Goal: Task Accomplishment & Management: Manage account settings

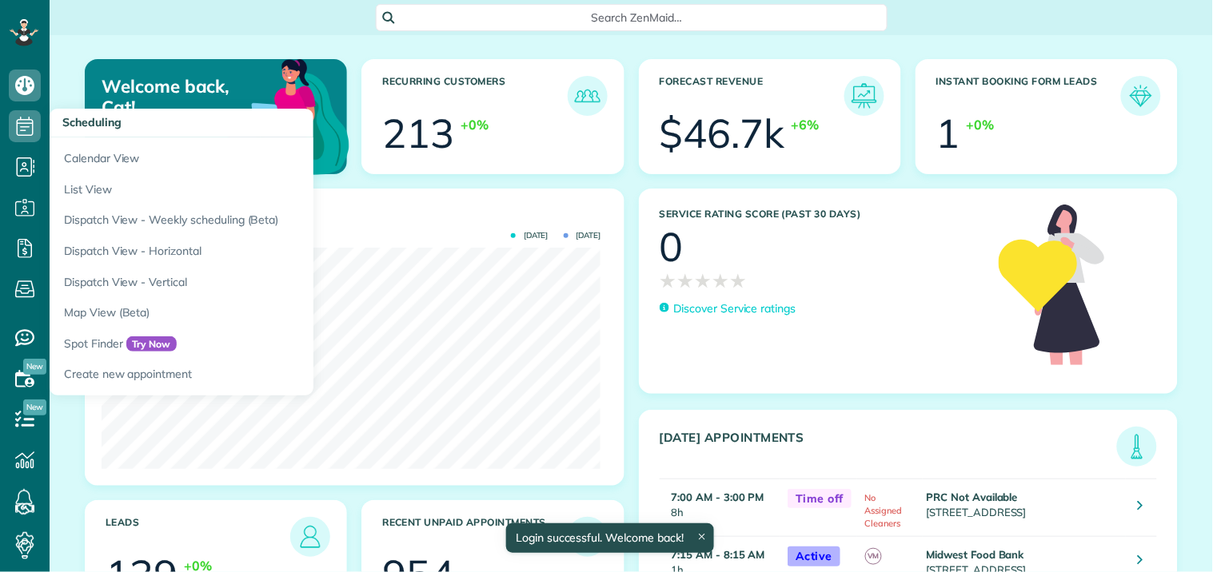
scroll to position [221, 499]
click at [24, 125] on icon at bounding box center [25, 126] width 32 height 32
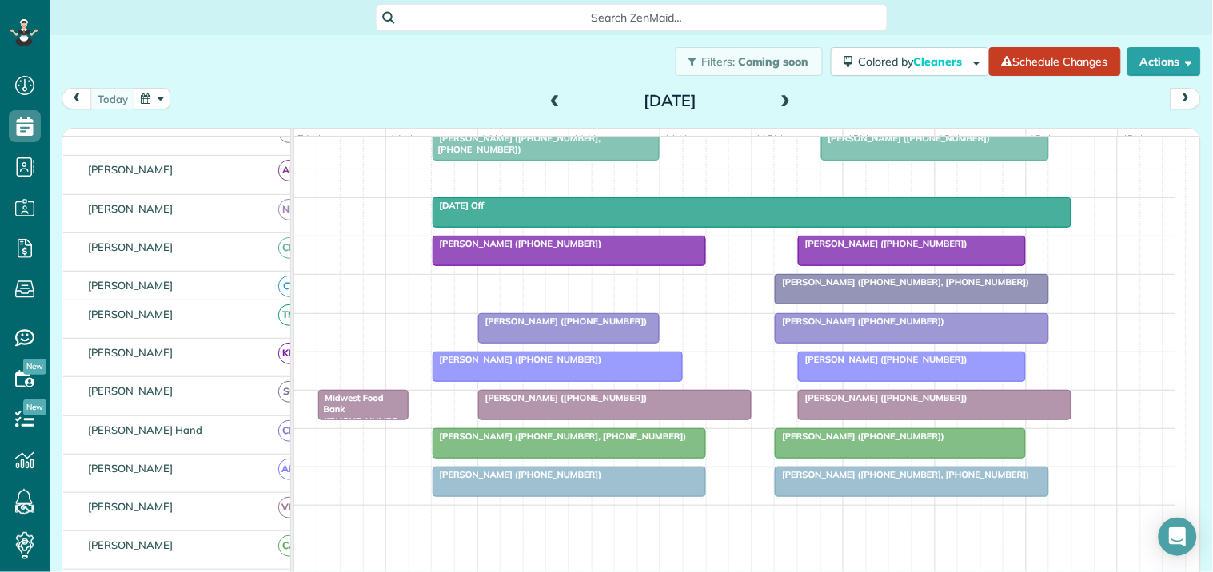
scroll to position [355, 0]
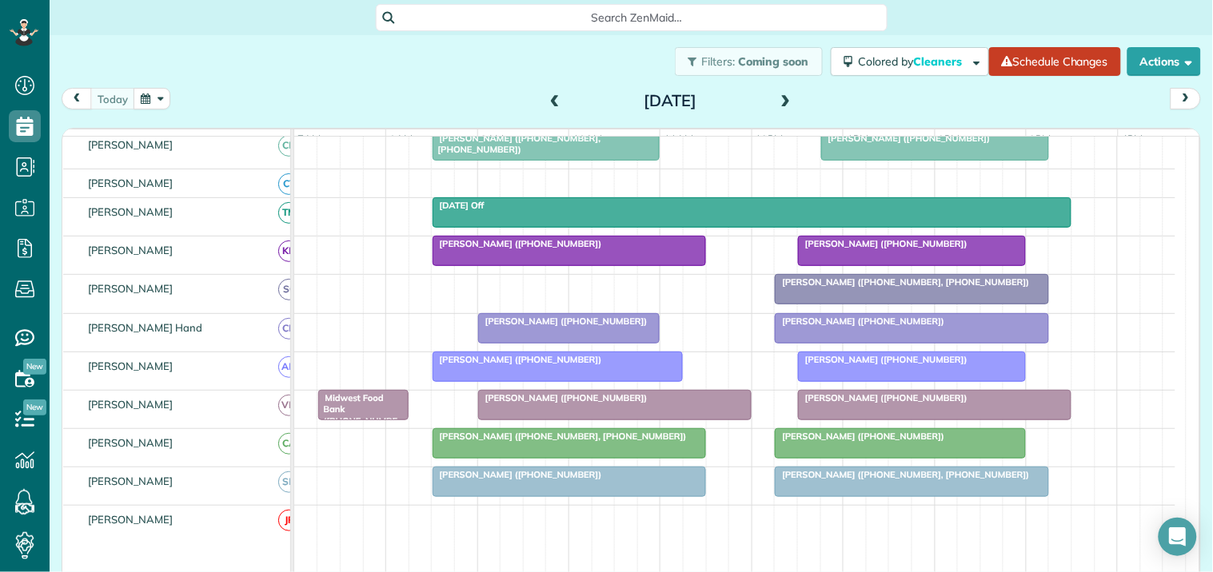
click at [875, 304] on div at bounding box center [912, 289] width 272 height 29
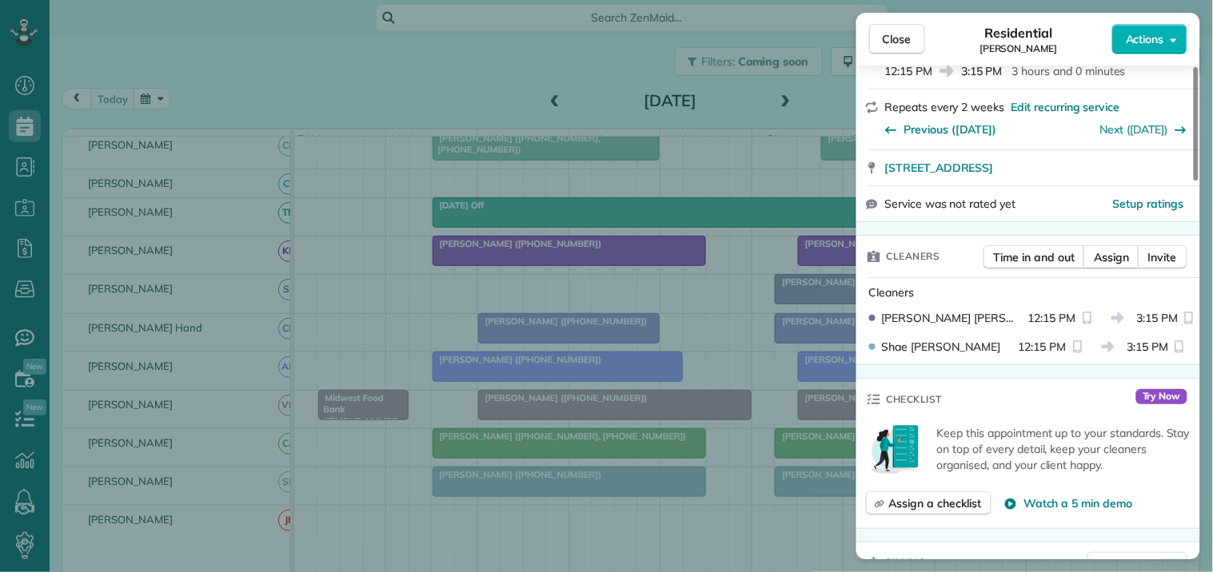
scroll to position [177, 0]
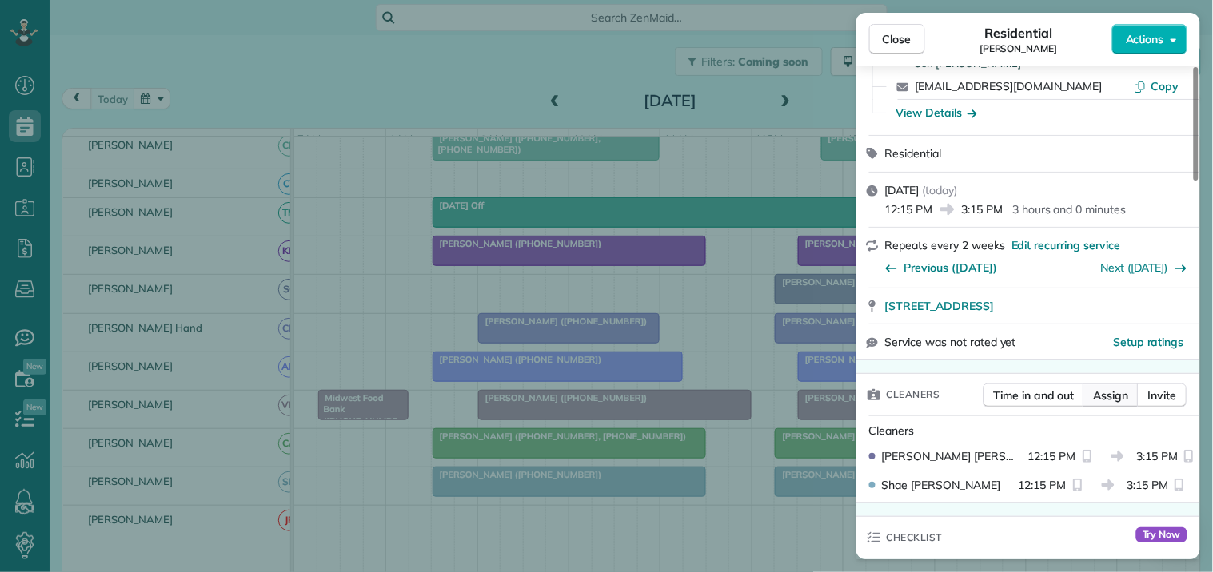
click at [1105, 398] on span "Assign" at bounding box center [1111, 396] width 35 height 16
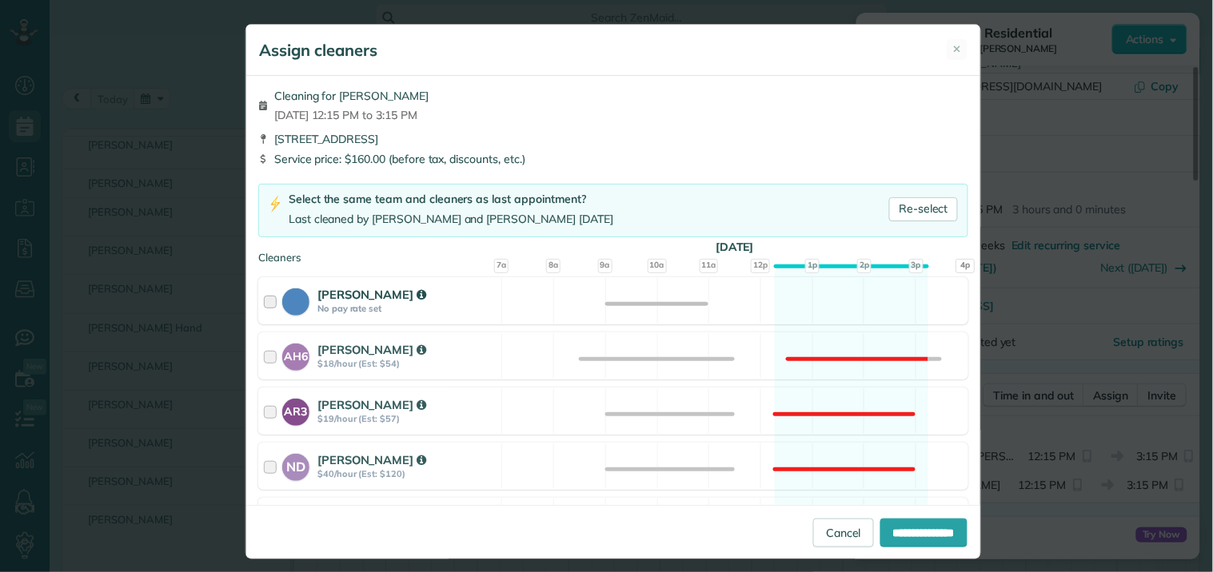
click at [805, 301] on div "Cat Jacobson No pay rate set Available" at bounding box center [613, 300] width 710 height 47
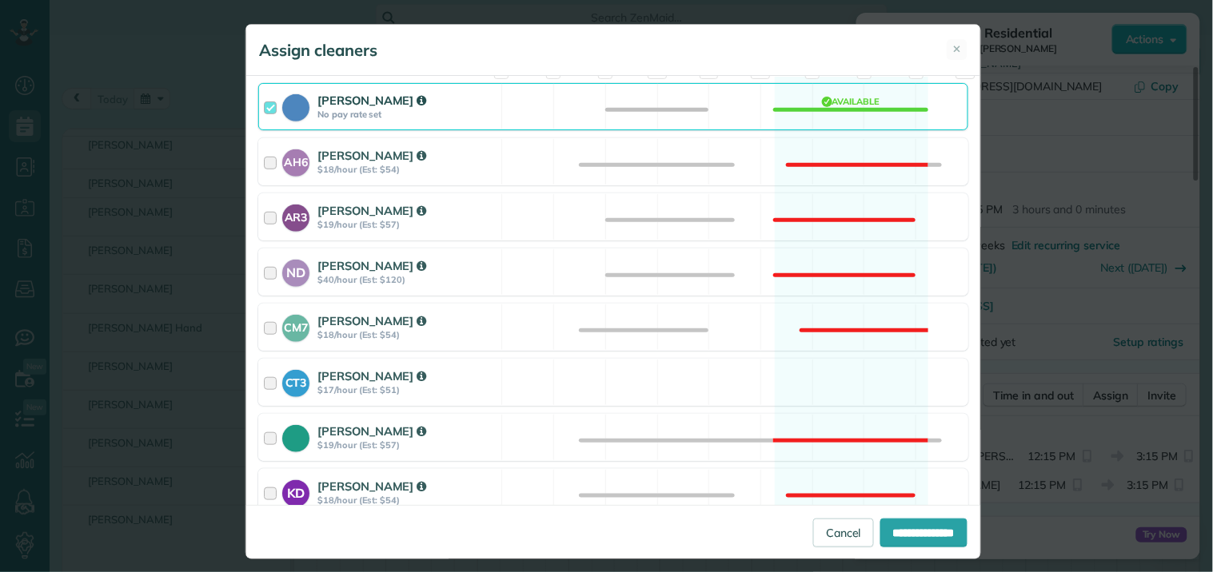
scroll to position [444, 0]
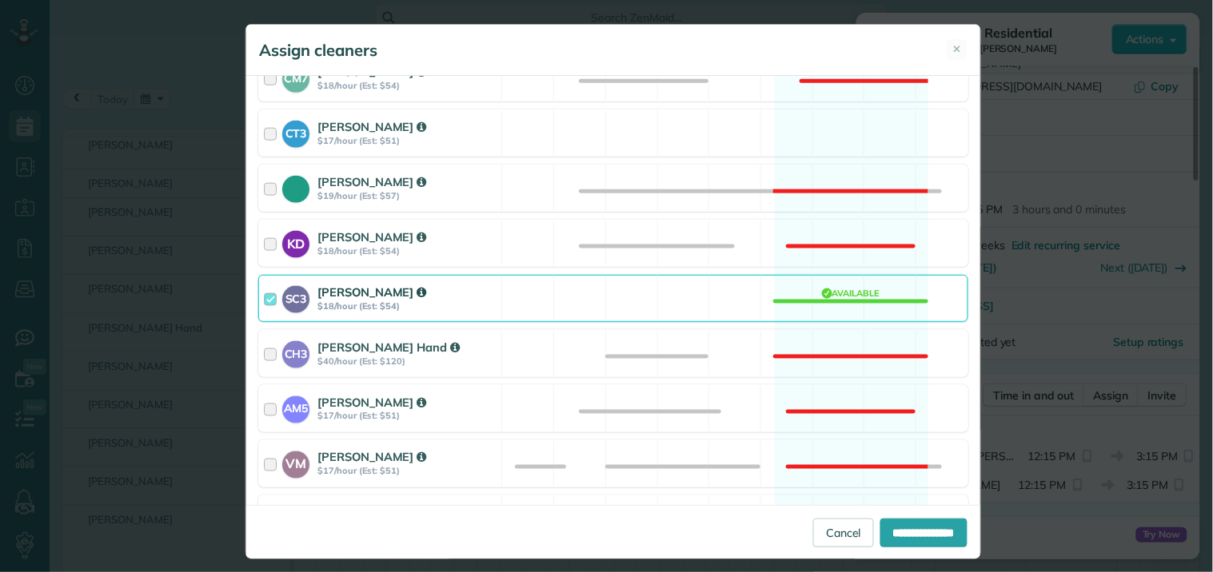
click at [812, 301] on div "SC3 Stephanie Cruz $18/hour (Est: $54) Available" at bounding box center [613, 298] width 710 height 47
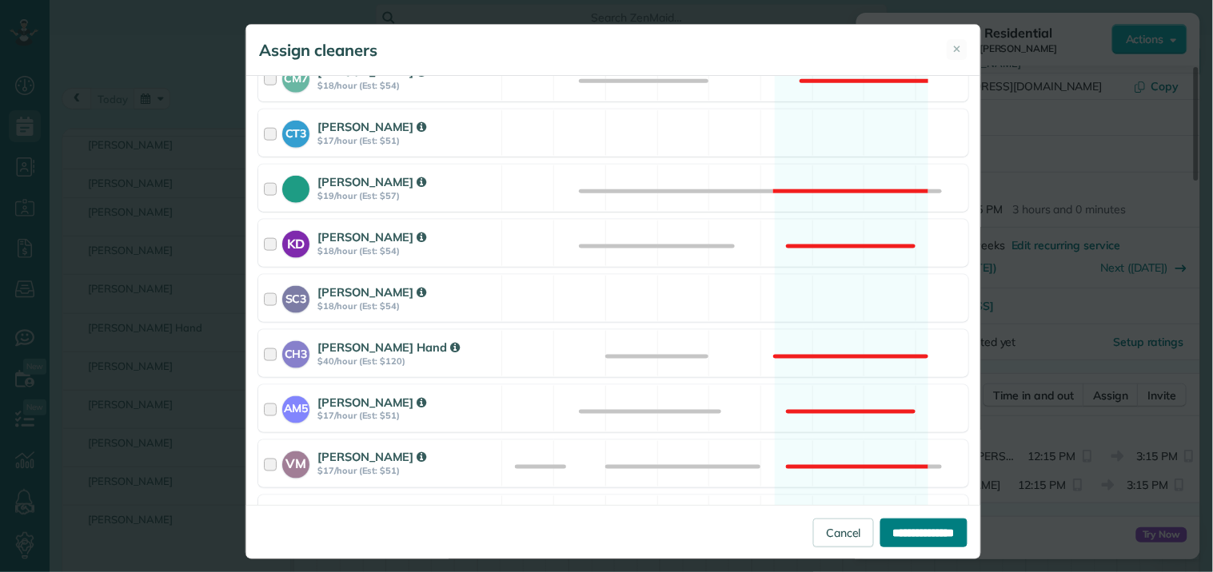
click at [899, 540] on input "**********" at bounding box center [923, 533] width 87 height 29
type input "**********"
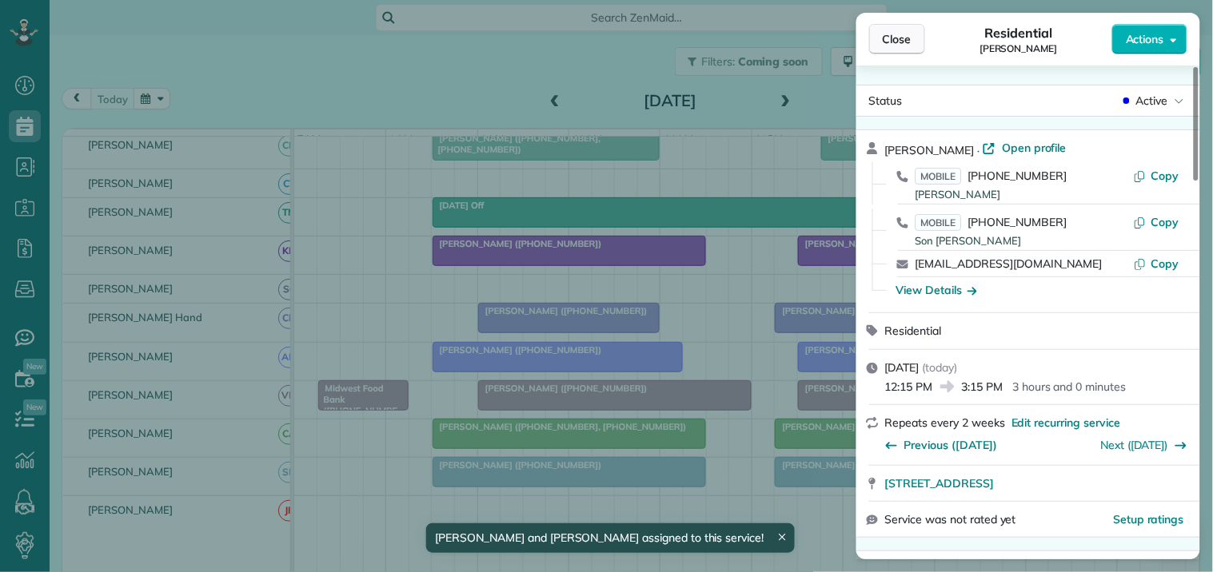
click at [899, 43] on span "Close" at bounding box center [897, 39] width 29 height 16
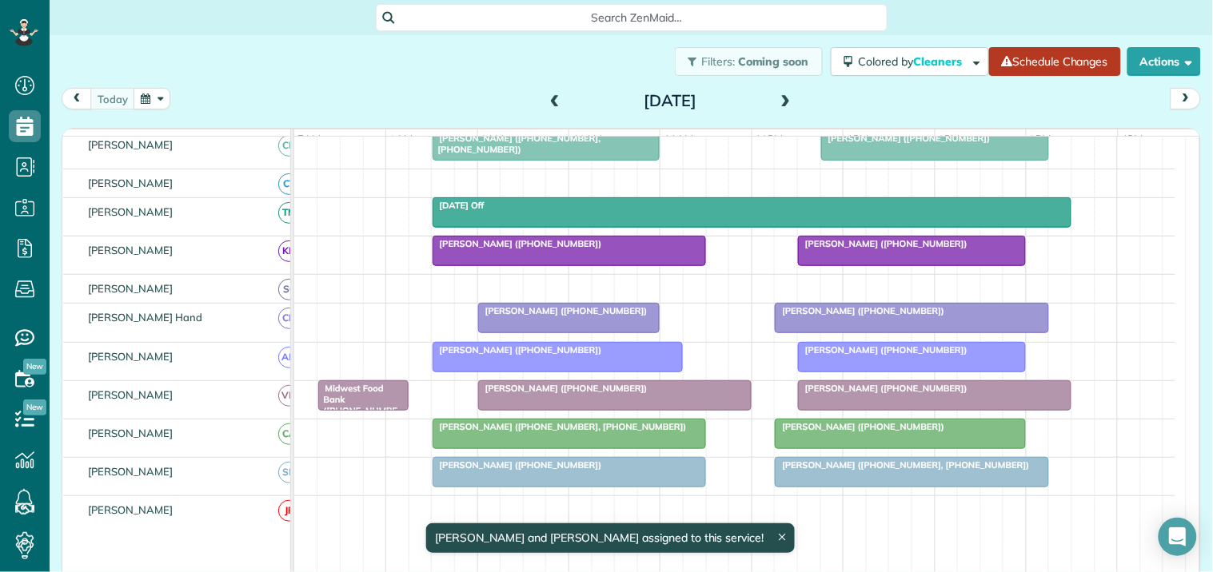
click at [1051, 54] on link "Schedule Changes" at bounding box center [1055, 61] width 132 height 29
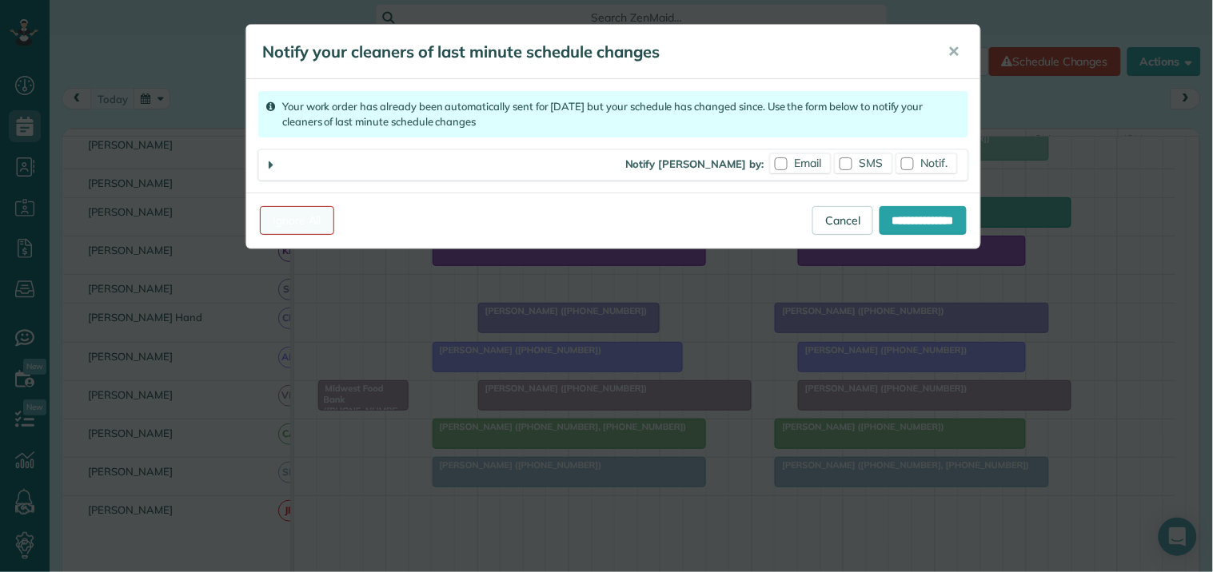
click at [299, 219] on link "Ignore All" at bounding box center [297, 220] width 74 height 29
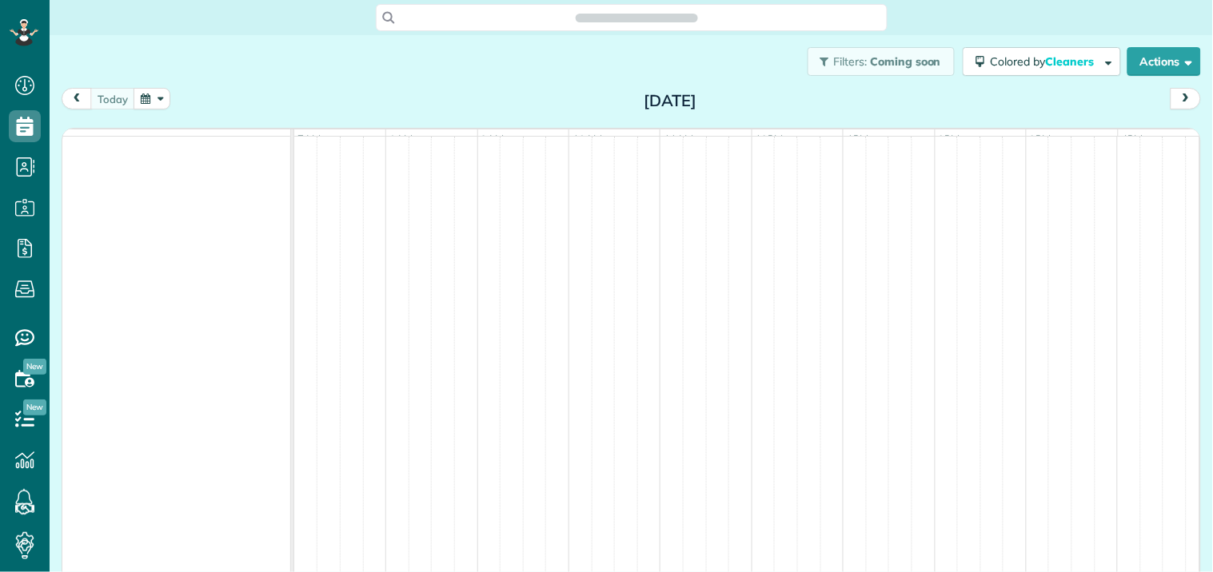
scroll to position [6, 6]
